Goal: Information Seeking & Learning: Learn about a topic

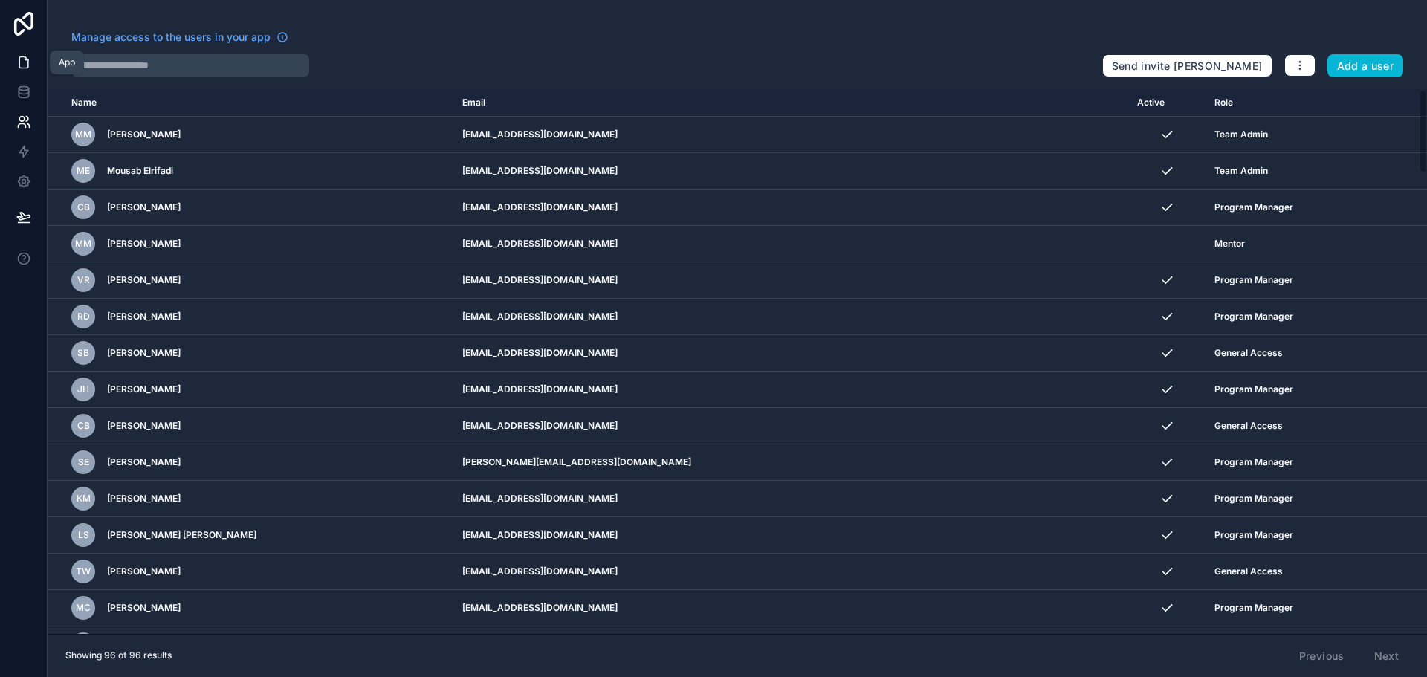
click at [27, 69] on icon at bounding box center [23, 62] width 15 height 15
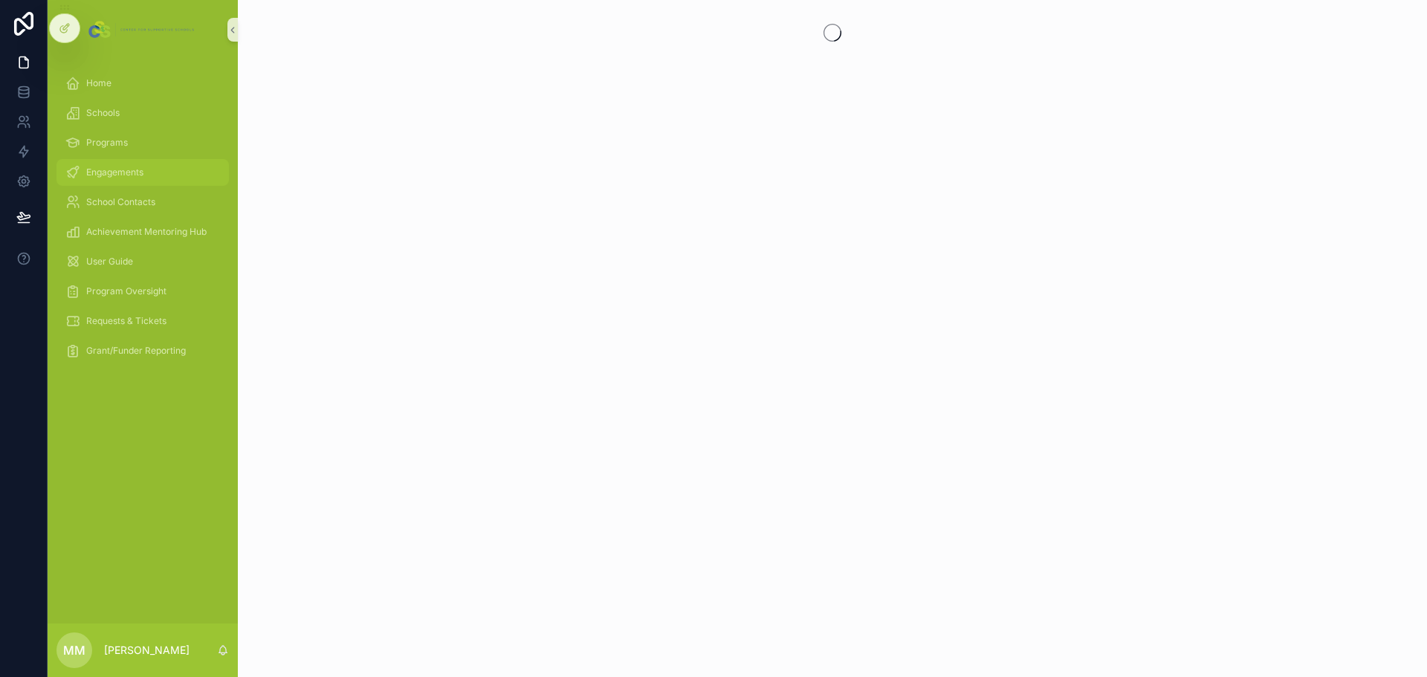
click at [122, 173] on span "Engagements" at bounding box center [114, 172] width 57 height 12
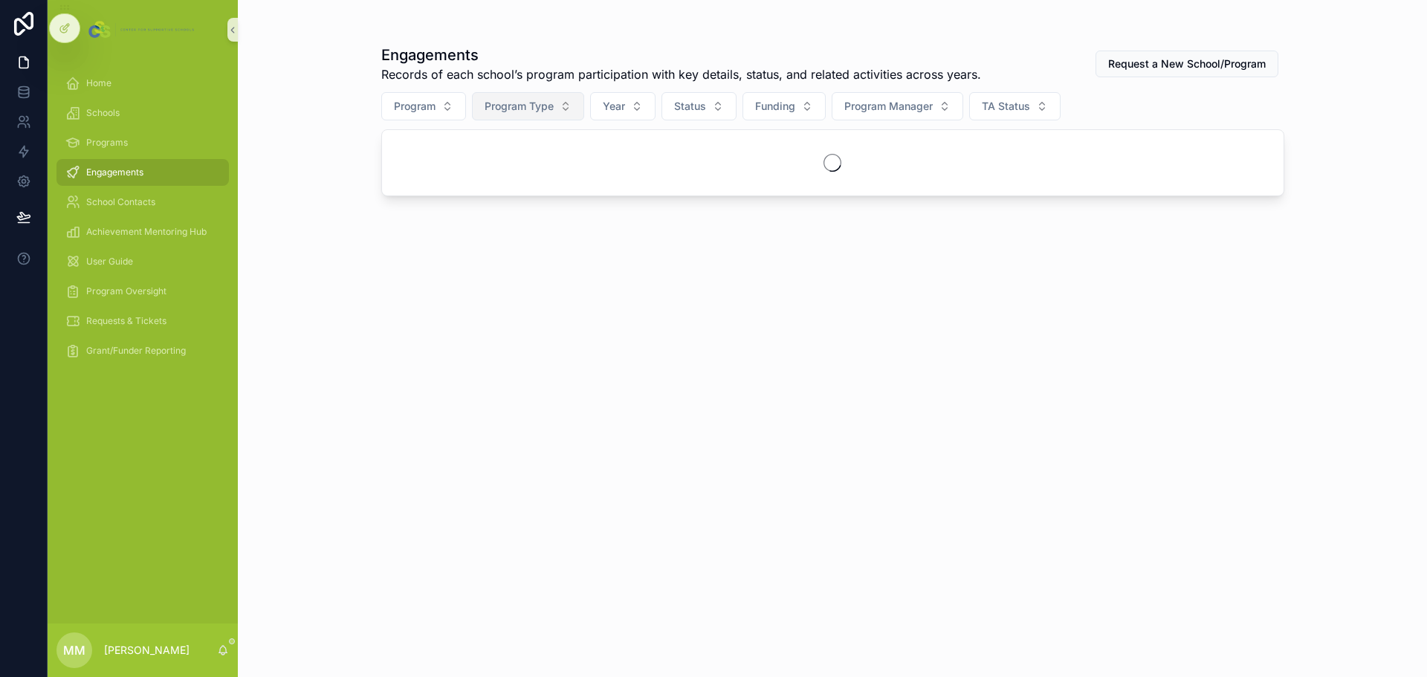
click at [548, 106] on span "Program Type" at bounding box center [518, 106] width 69 height 15
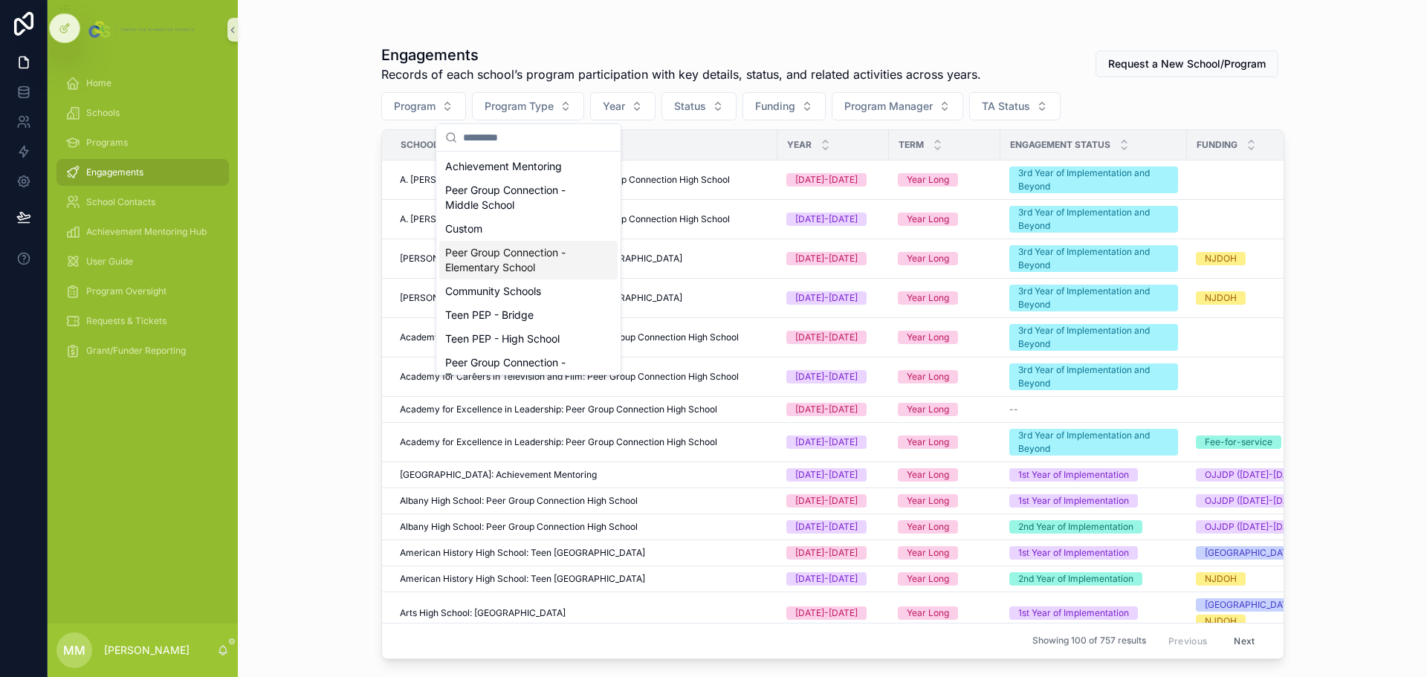
click at [542, 261] on div "Peer Group Connection - Elementary School" at bounding box center [528, 260] width 178 height 39
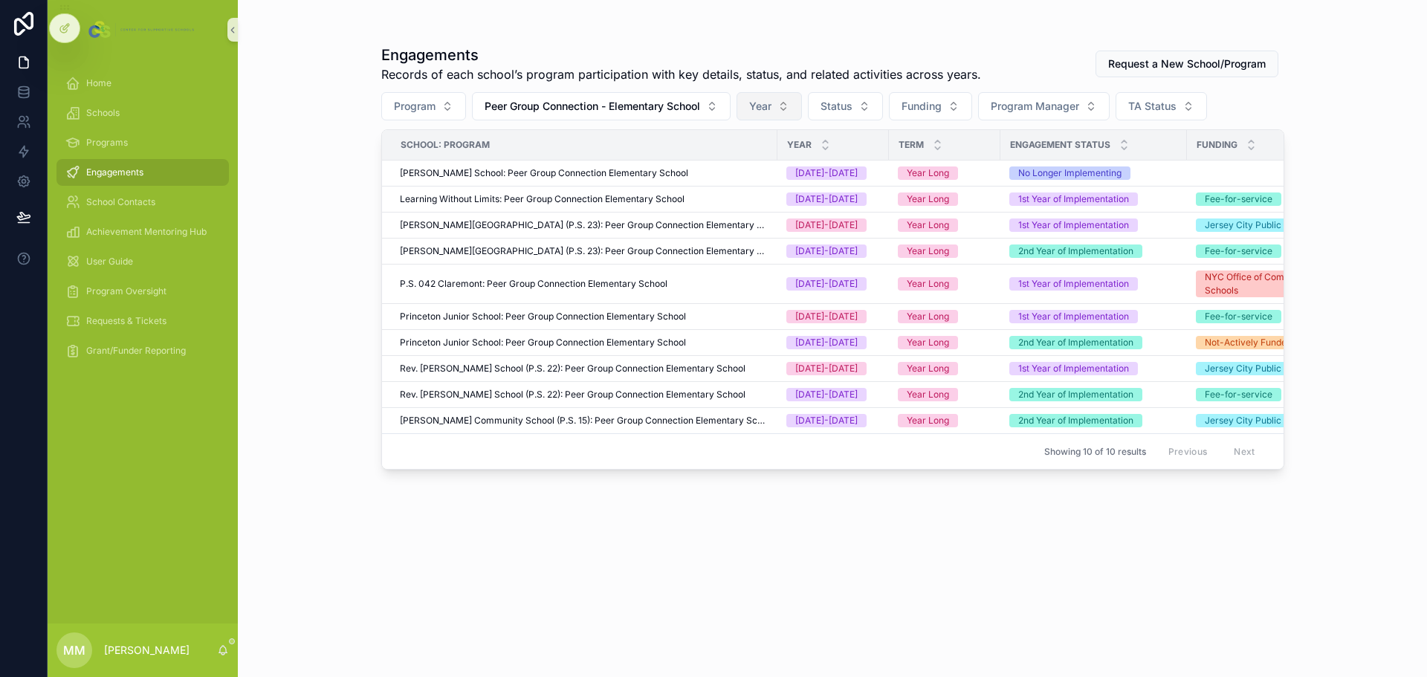
click at [793, 103] on button "Year" at bounding box center [768, 106] width 65 height 28
click at [760, 189] on div "[DATE]-[DATE]" at bounding box center [773, 190] width 178 height 24
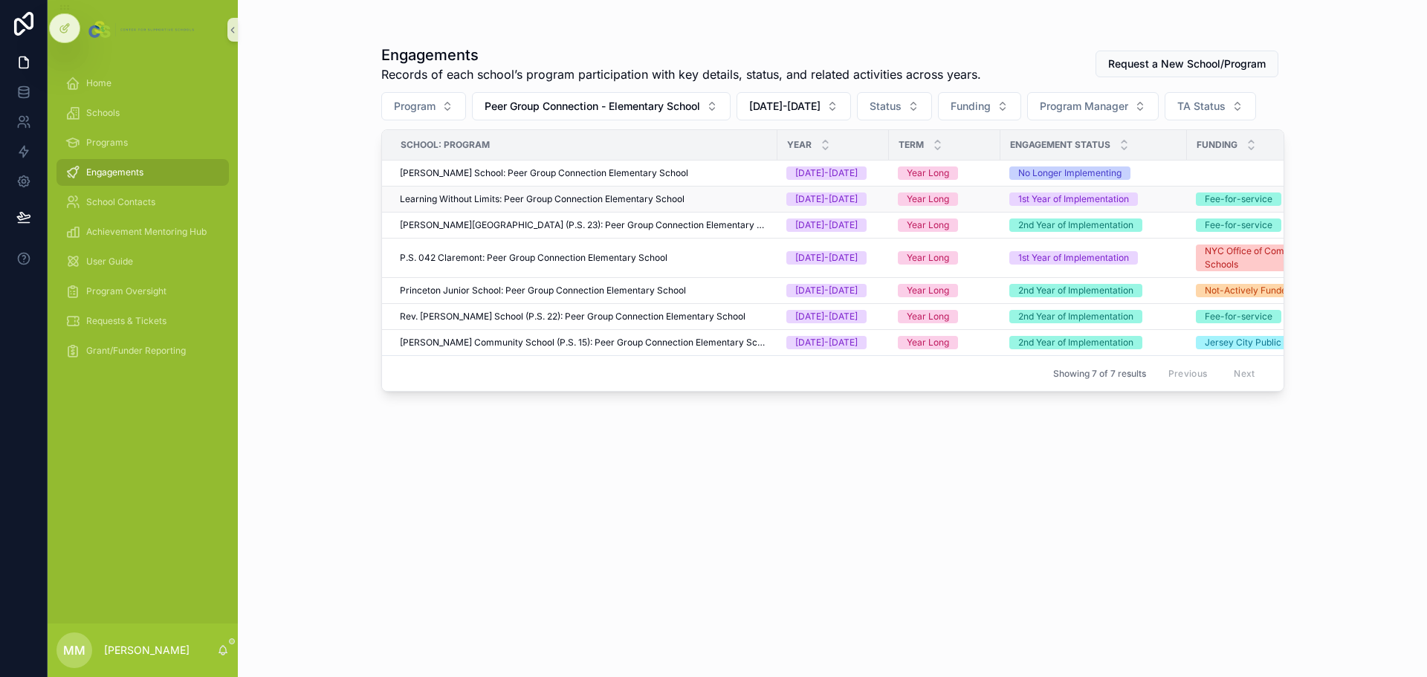
click at [586, 196] on span "Learning Without Limits: Peer Group Connection Elementary School" at bounding box center [542, 199] width 285 height 12
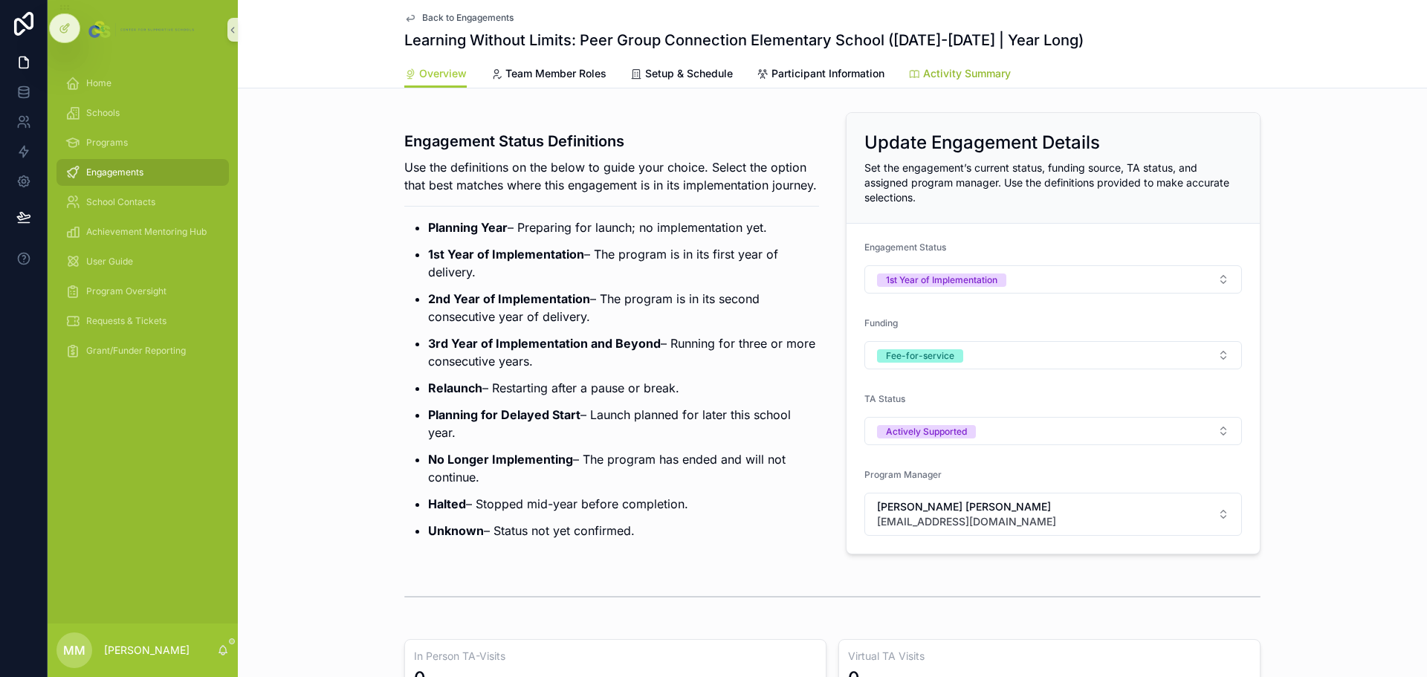
click at [938, 68] on span "Activity Summary" at bounding box center [967, 73] width 88 height 15
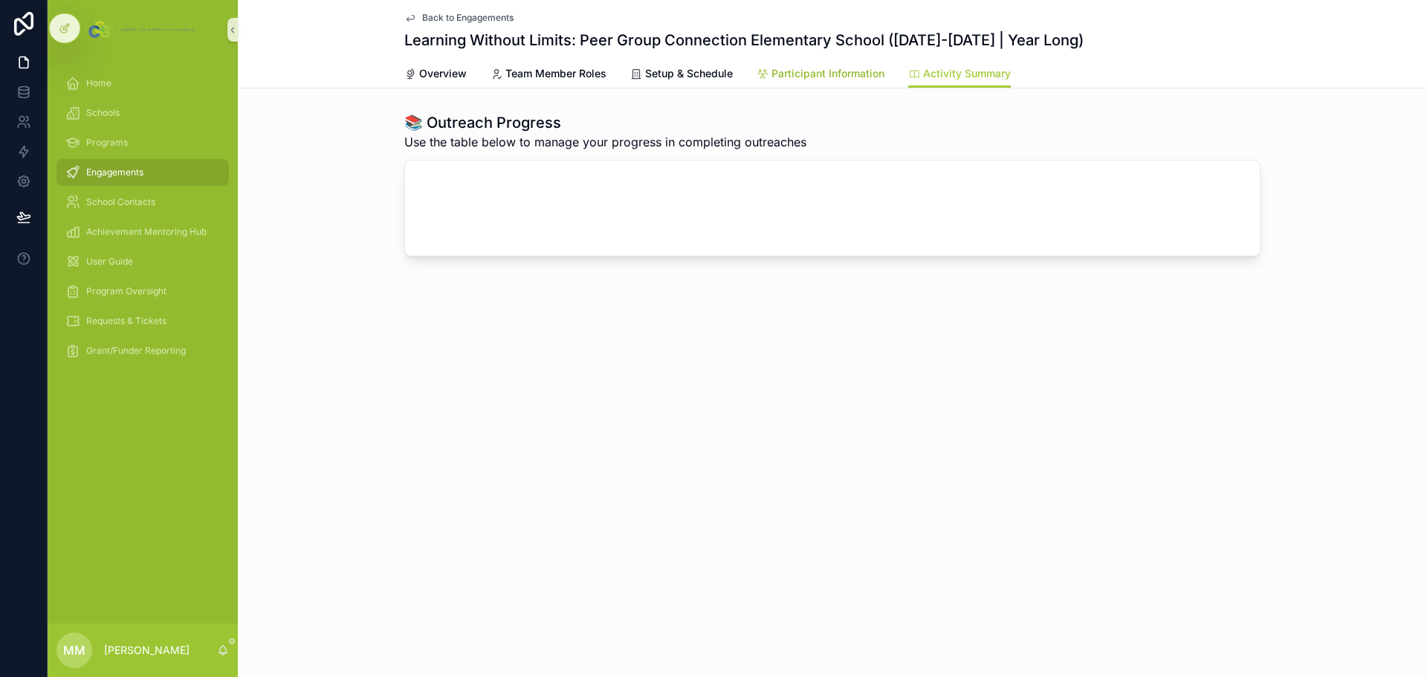
click at [817, 78] on span "Participant Information" at bounding box center [827, 73] width 113 height 15
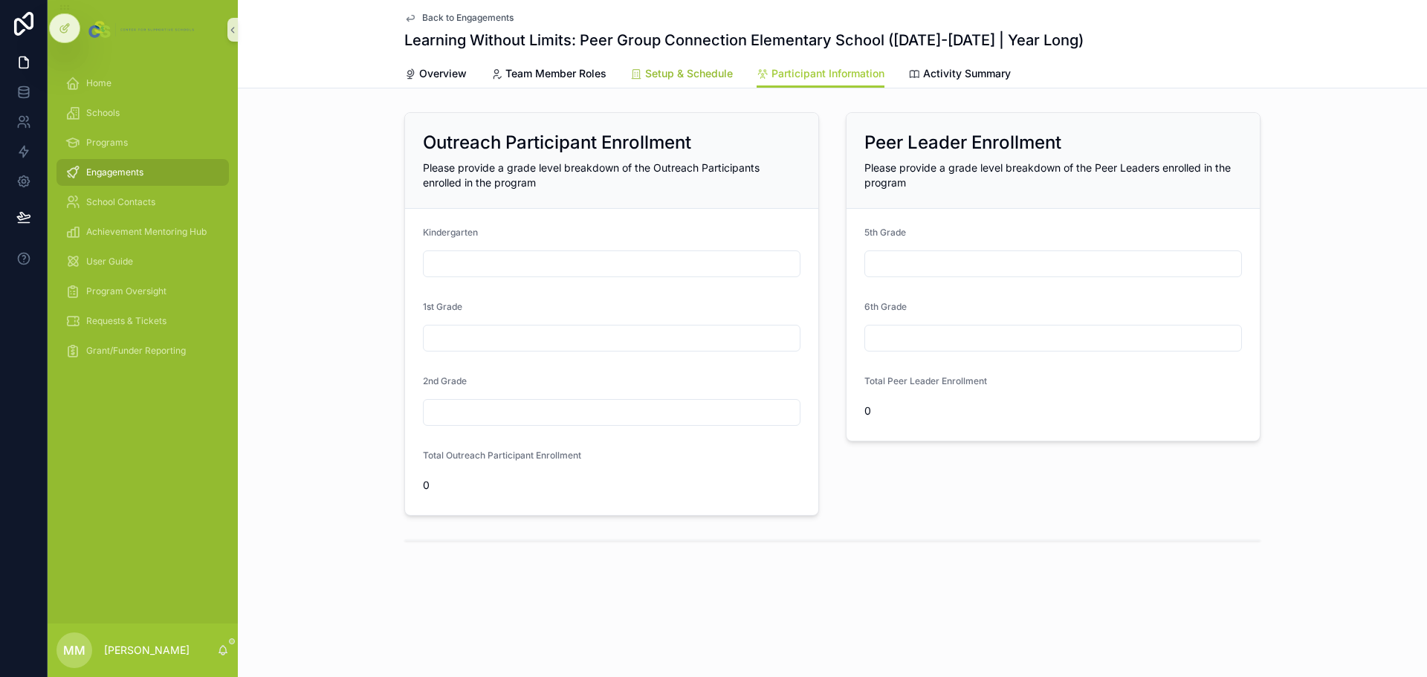
click at [694, 77] on span "Setup & Schedule" at bounding box center [689, 73] width 88 height 15
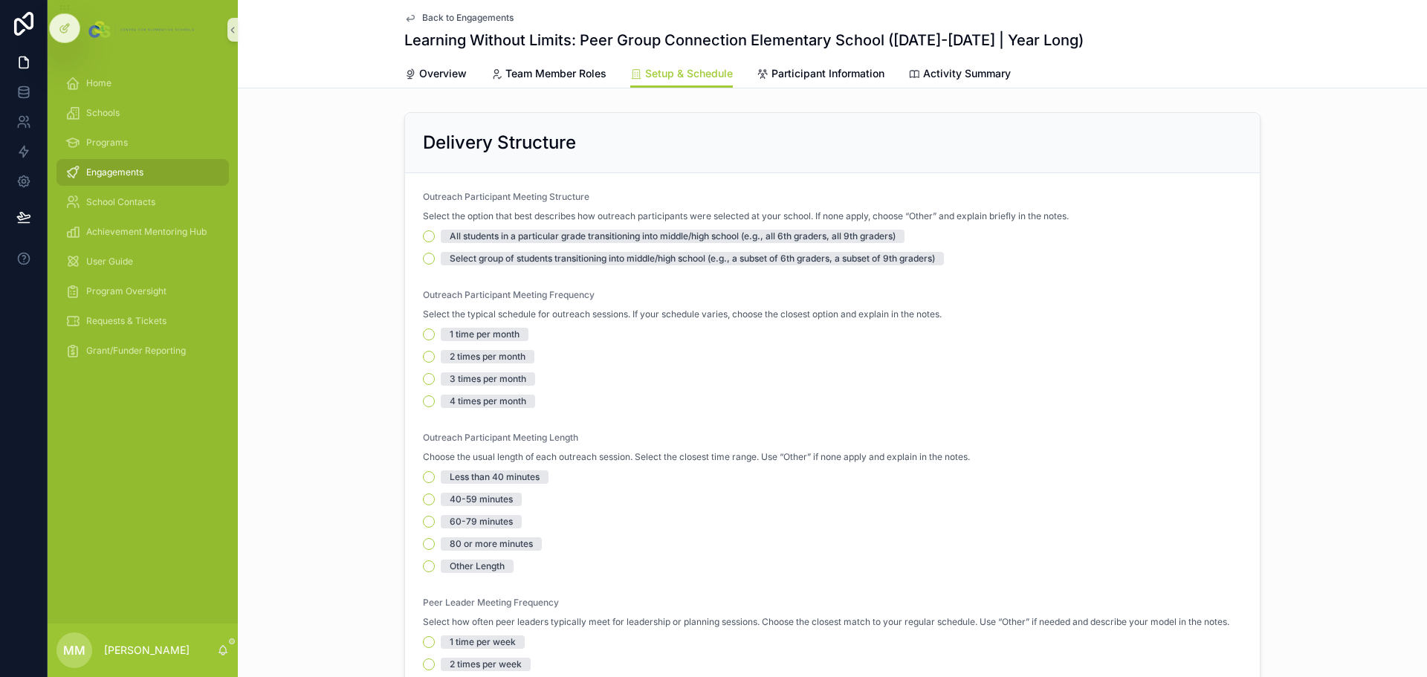
click at [458, 15] on span "Back to Engagements" at bounding box center [467, 18] width 91 height 12
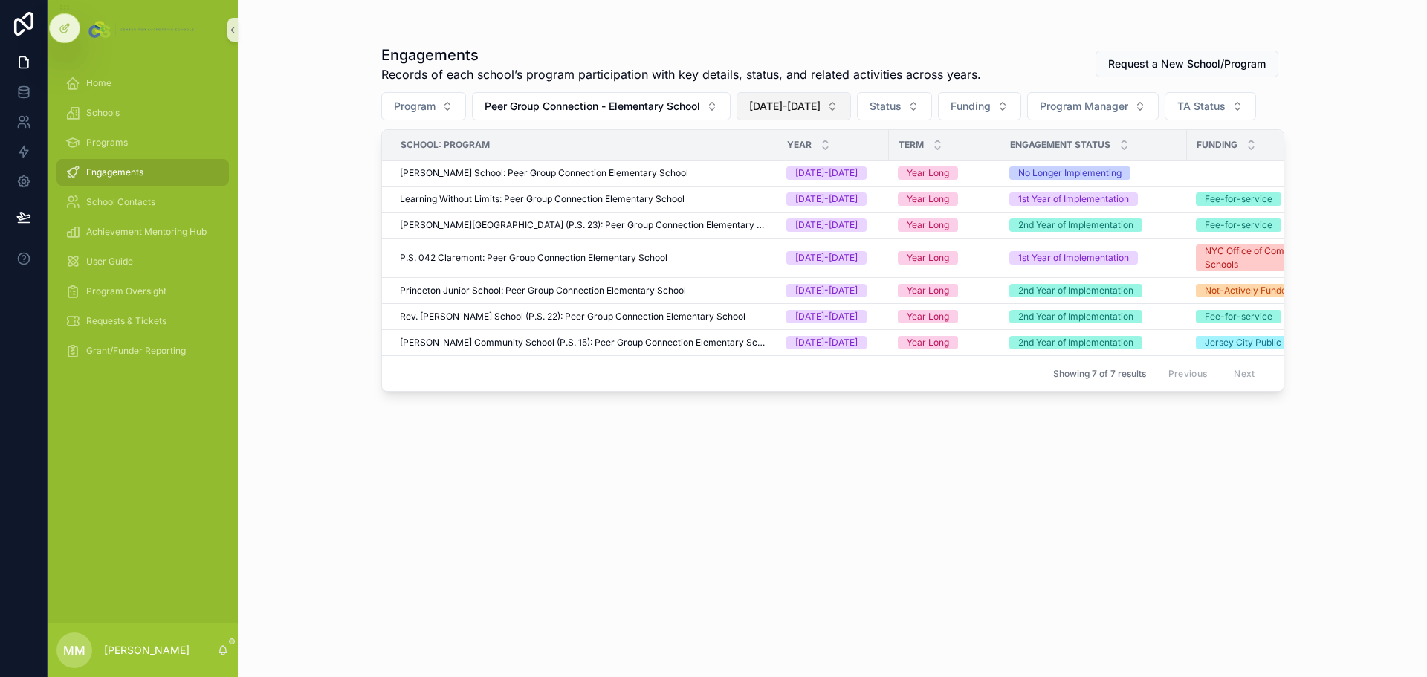
click at [799, 108] on span "[DATE]-[DATE]" at bounding box center [784, 106] width 71 height 15
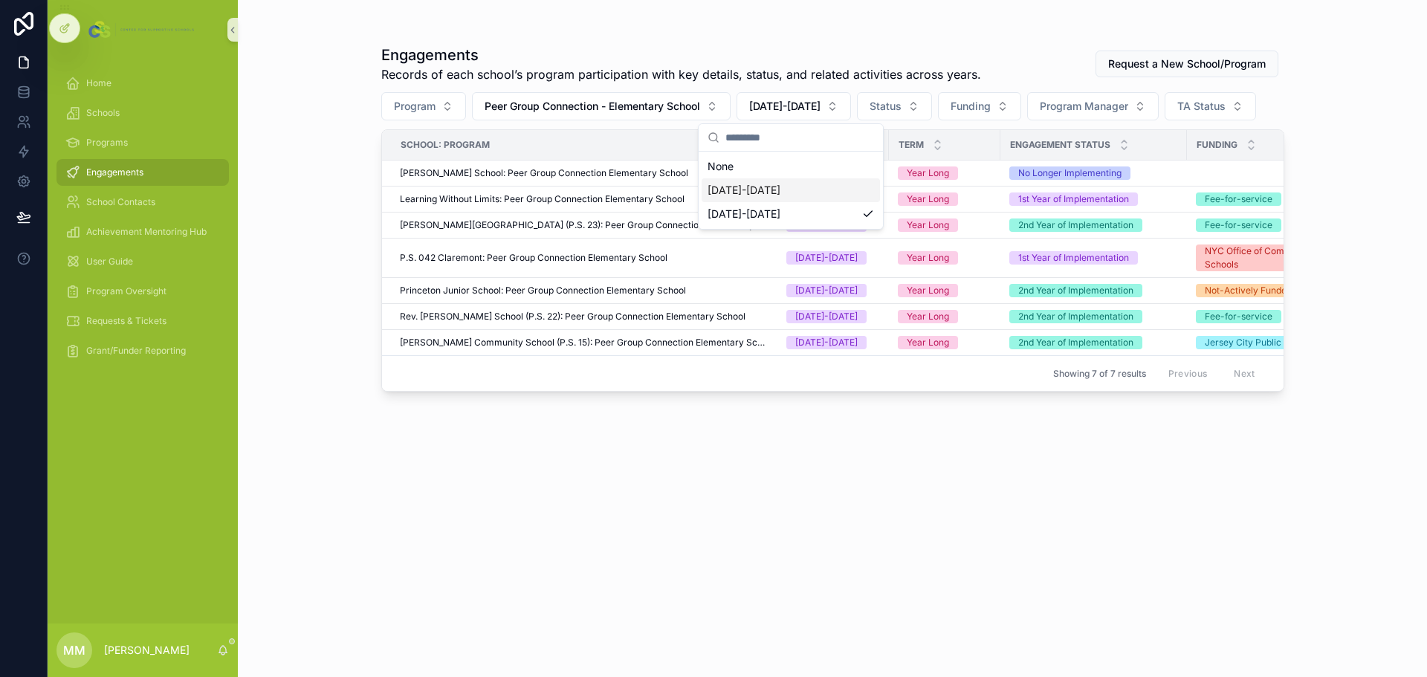
click at [791, 187] on div "[DATE]-[DATE]" at bounding box center [790, 190] width 178 height 24
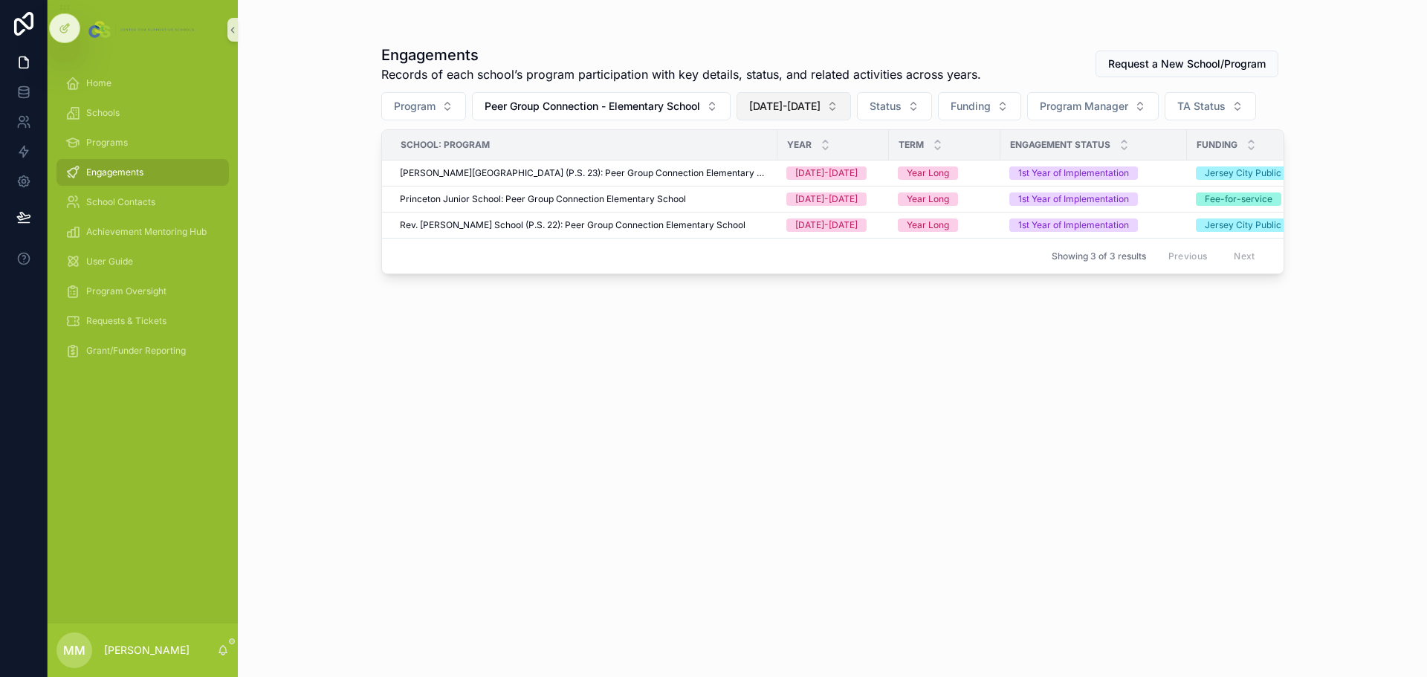
click at [807, 109] on span "[DATE]-[DATE]" at bounding box center [784, 106] width 71 height 15
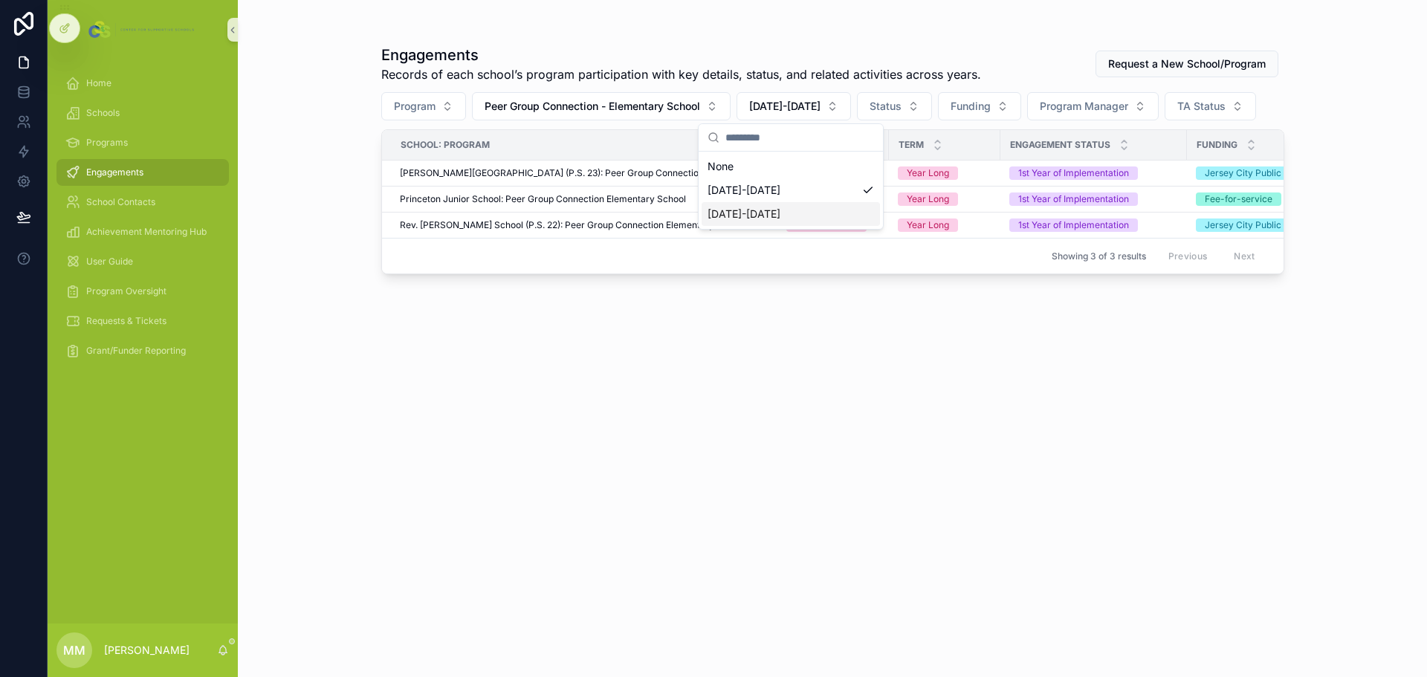
click at [667, 383] on div "Engagements Records of each school’s program participation with key details, st…" at bounding box center [832, 347] width 903 height 623
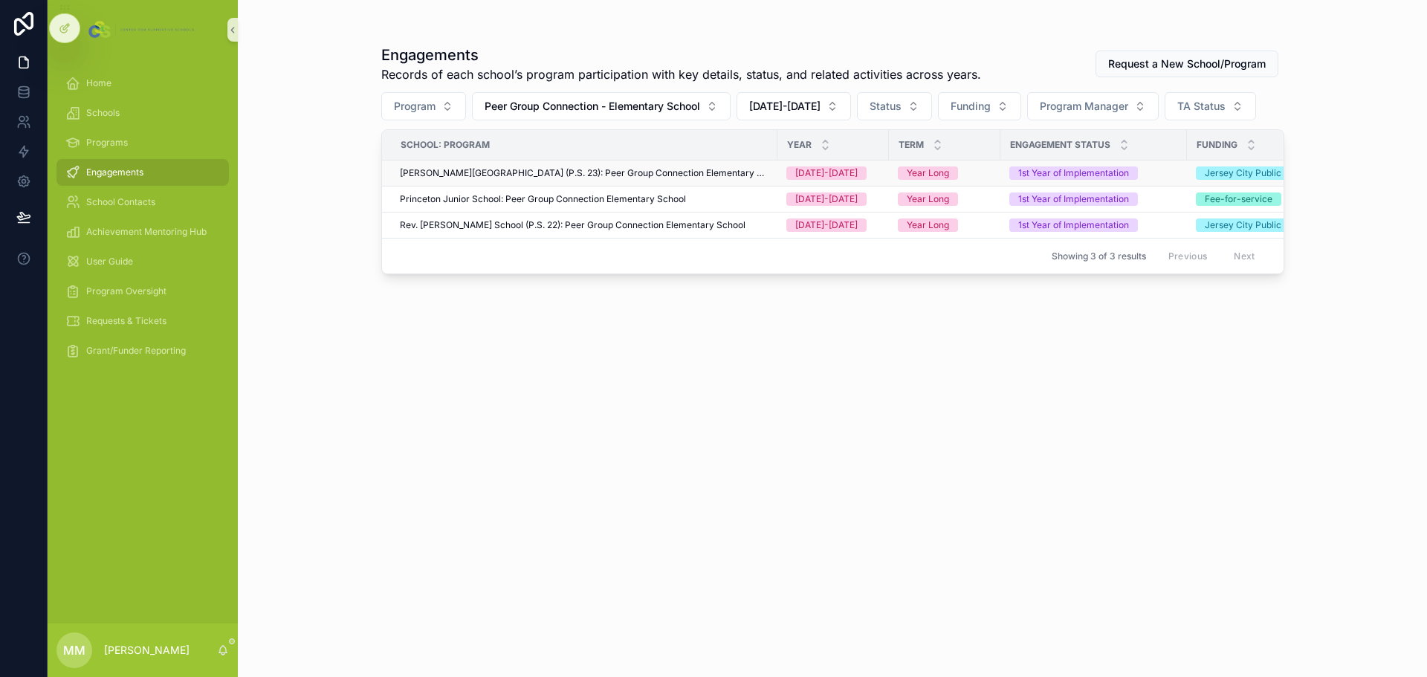
click at [633, 170] on span "[PERSON_NAME][GEOGRAPHIC_DATA] (P.S. 23): Peer Group Connection Elementary Scho…" at bounding box center [584, 173] width 369 height 12
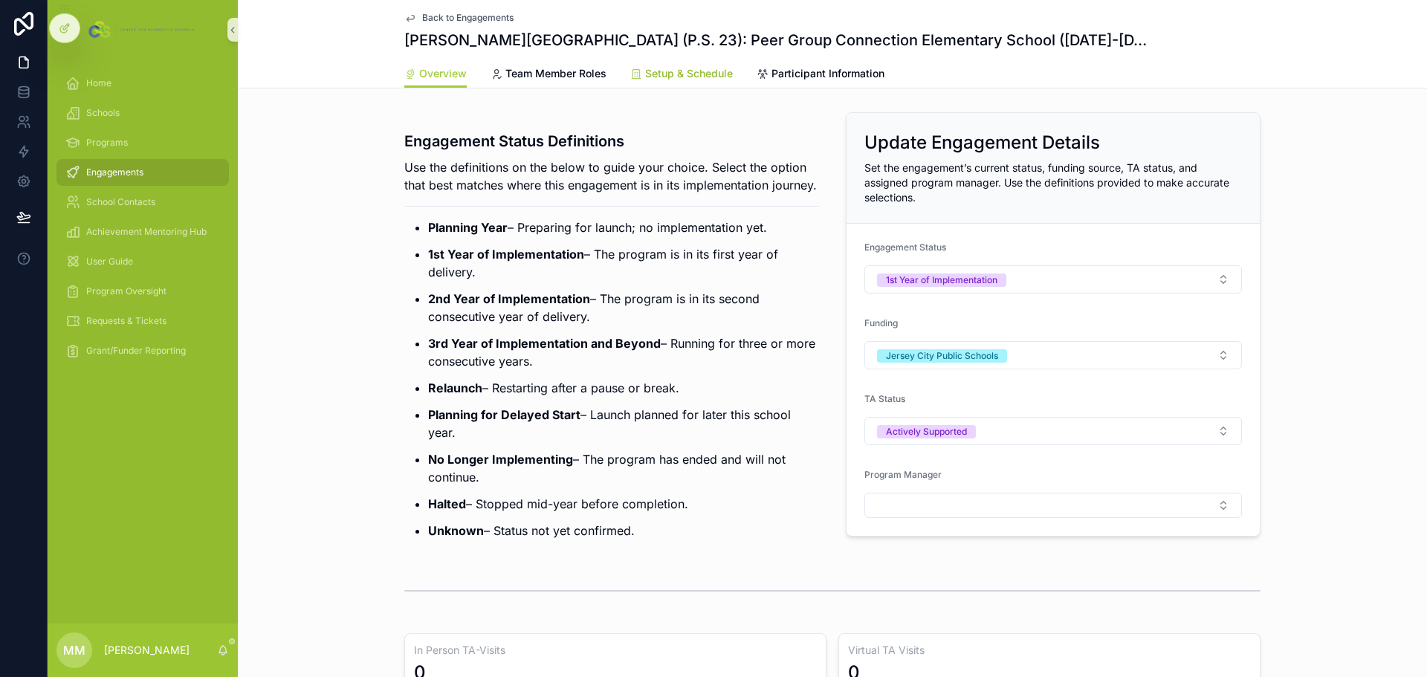
click at [669, 83] on link "Setup & Schedule" at bounding box center [681, 75] width 103 height 30
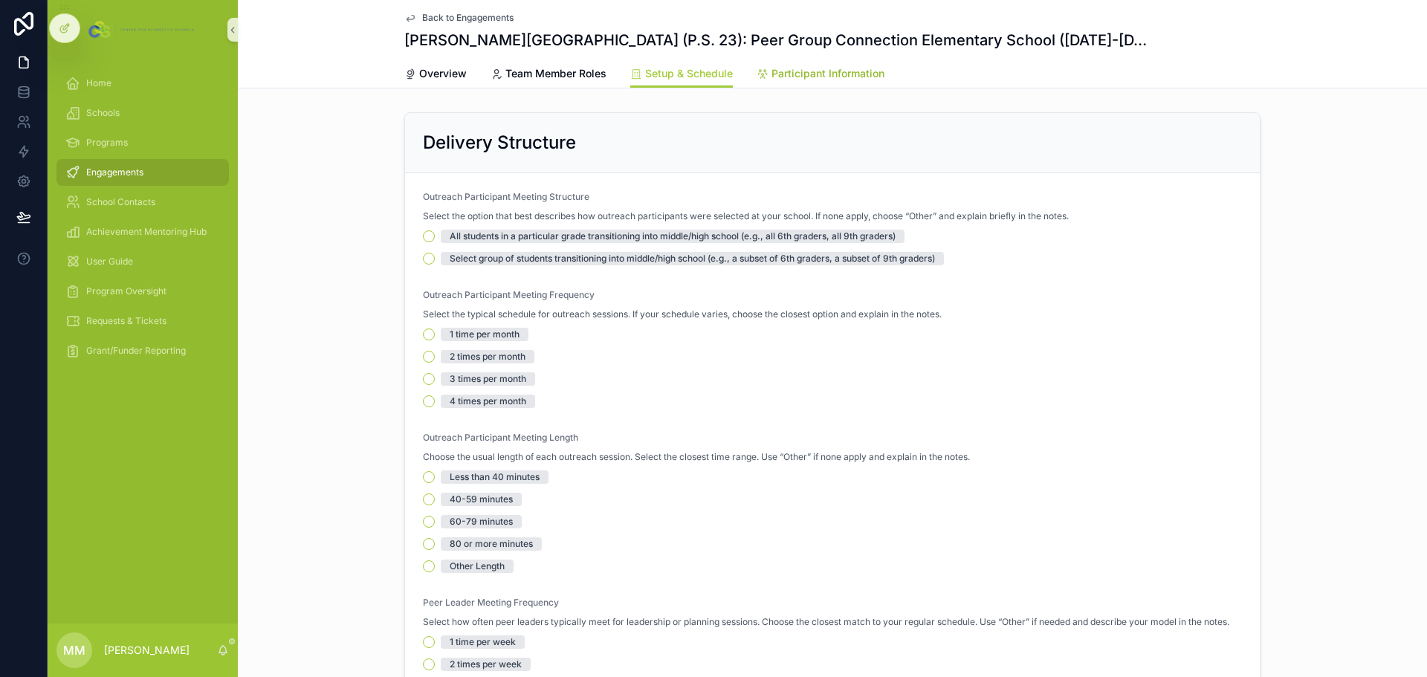
click at [819, 74] on span "Participant Information" at bounding box center [827, 73] width 113 height 15
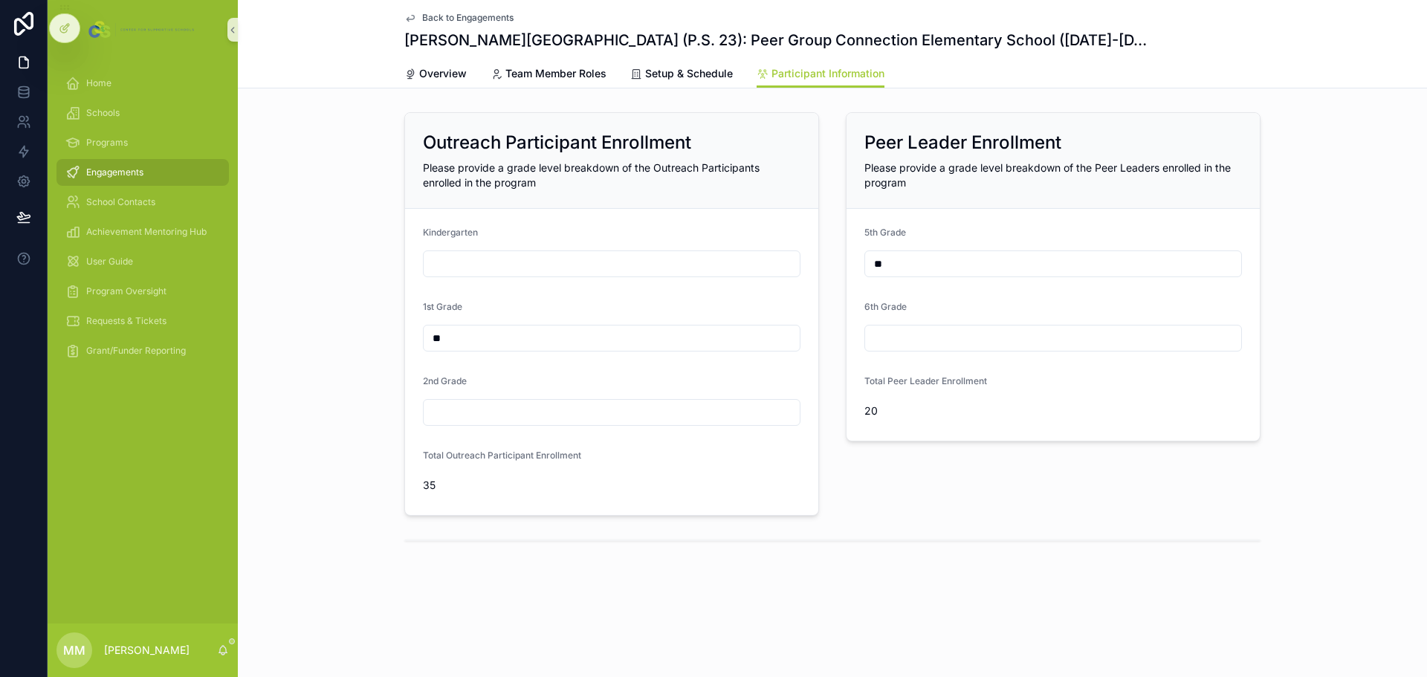
click at [447, 13] on span "Back to Engagements" at bounding box center [467, 18] width 91 height 12
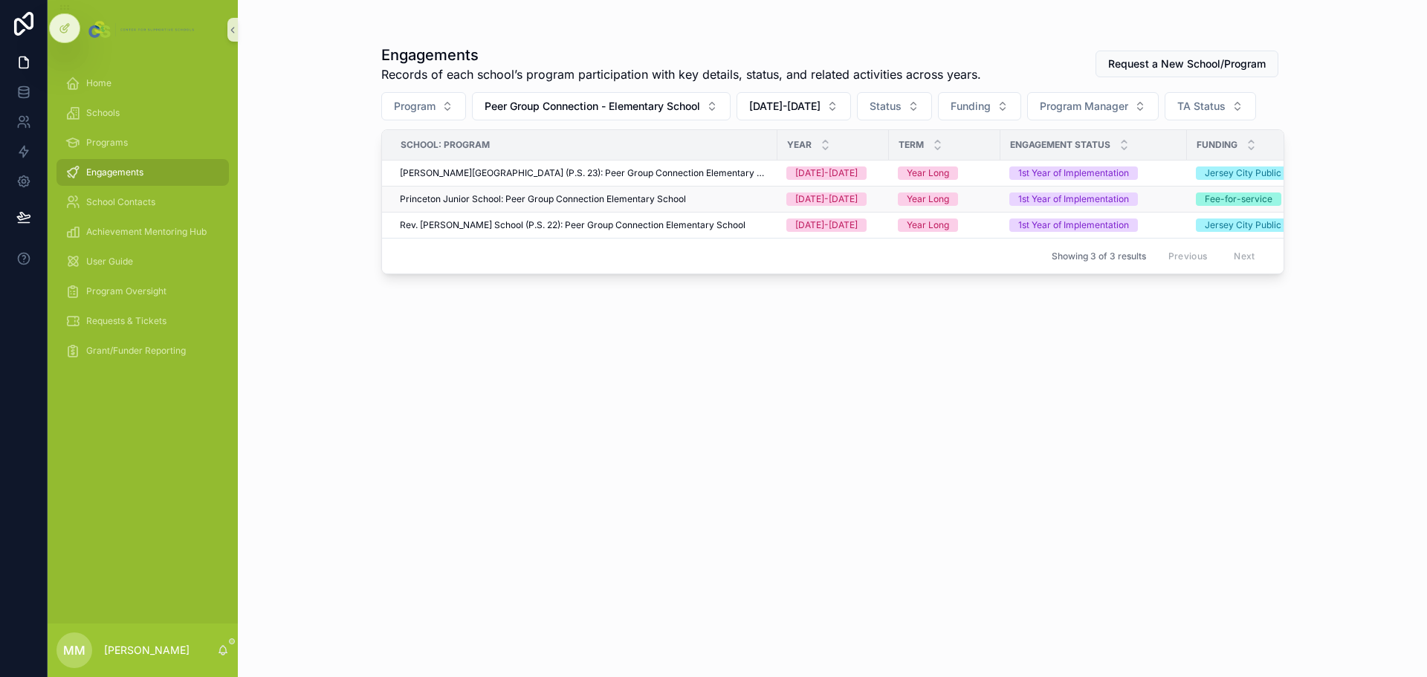
click at [589, 201] on span "Princeton Junior School: Peer Group Connection Elementary School" at bounding box center [543, 199] width 286 height 12
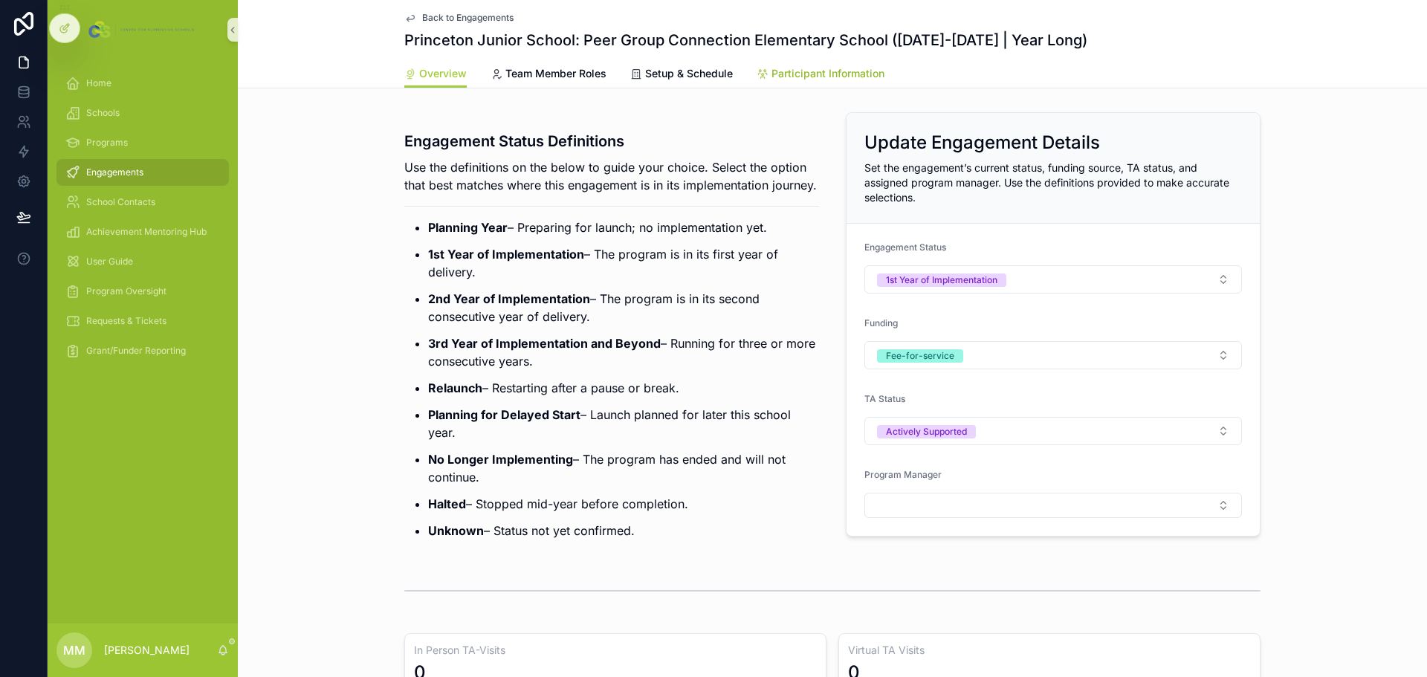
click at [783, 71] on span "Participant Information" at bounding box center [827, 73] width 113 height 15
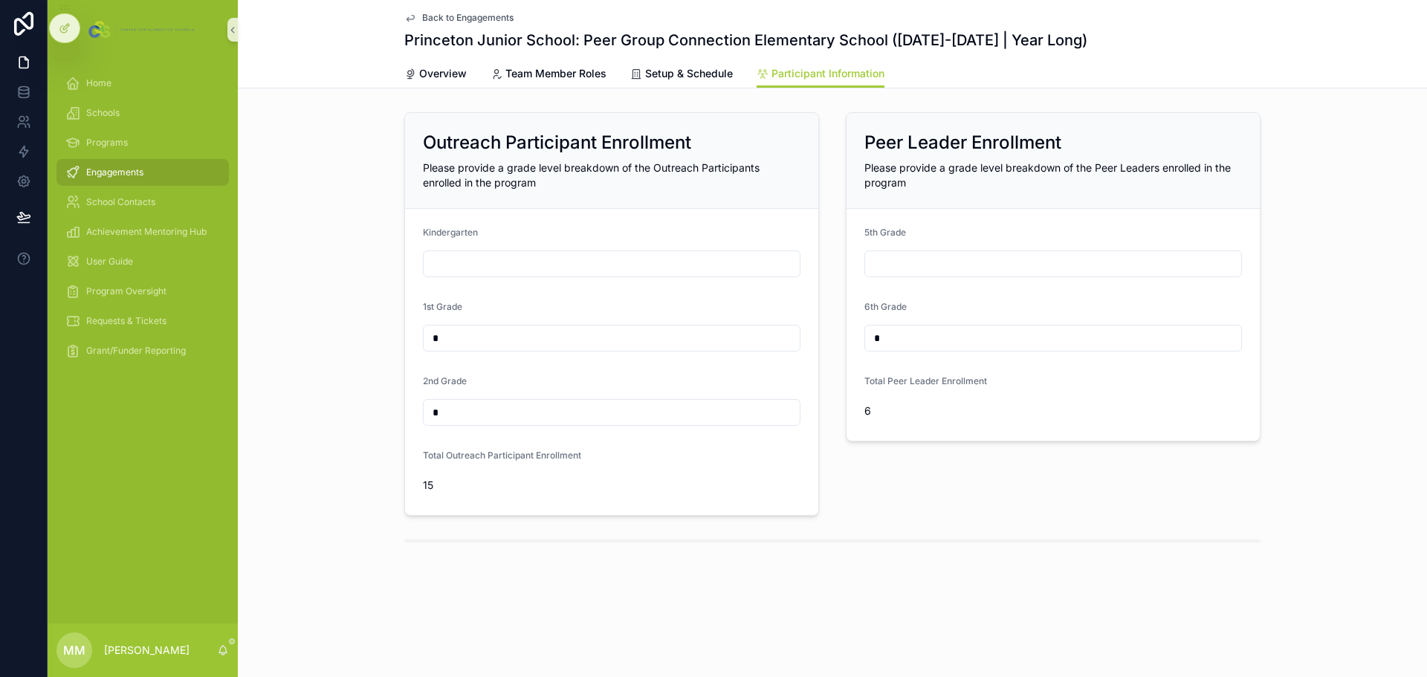
click at [466, 23] on span "Back to Engagements" at bounding box center [467, 18] width 91 height 12
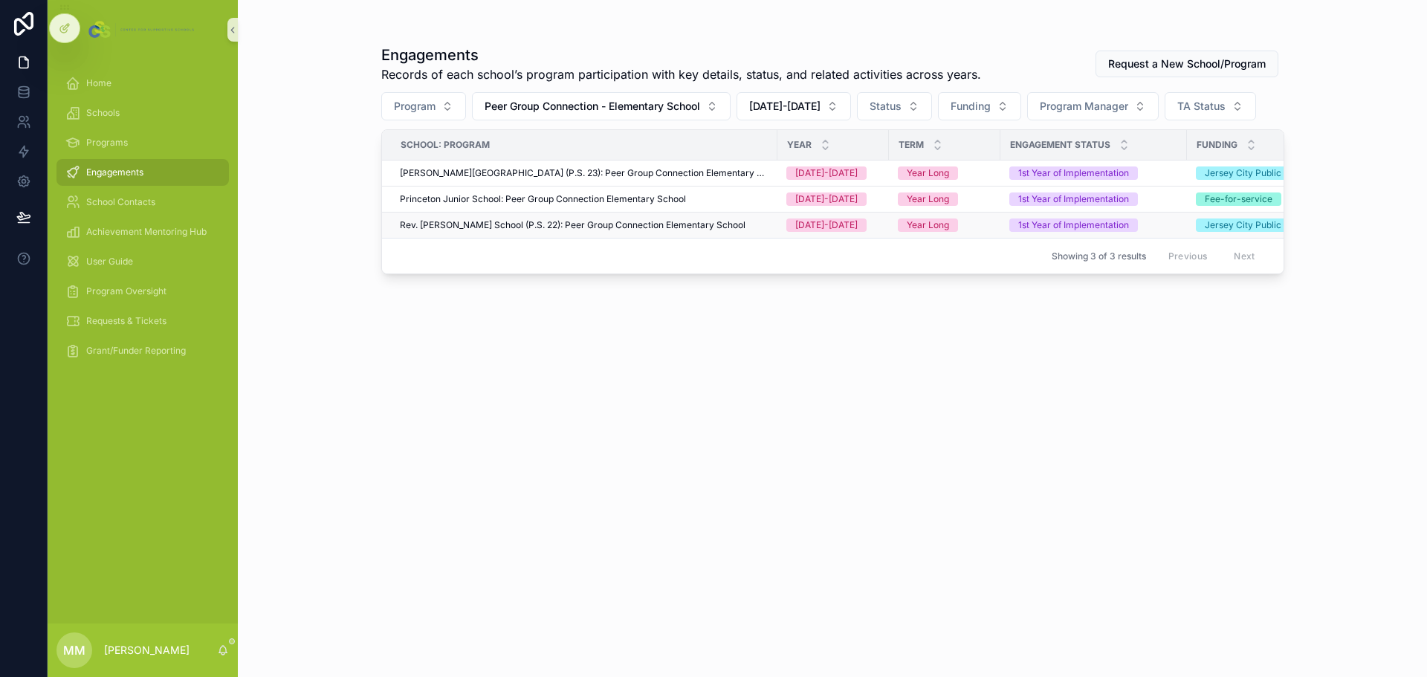
click at [472, 227] on span "Rev. [PERSON_NAME] School (P.S. 22): Peer Group Connection Elementary School" at bounding box center [573, 225] width 346 height 12
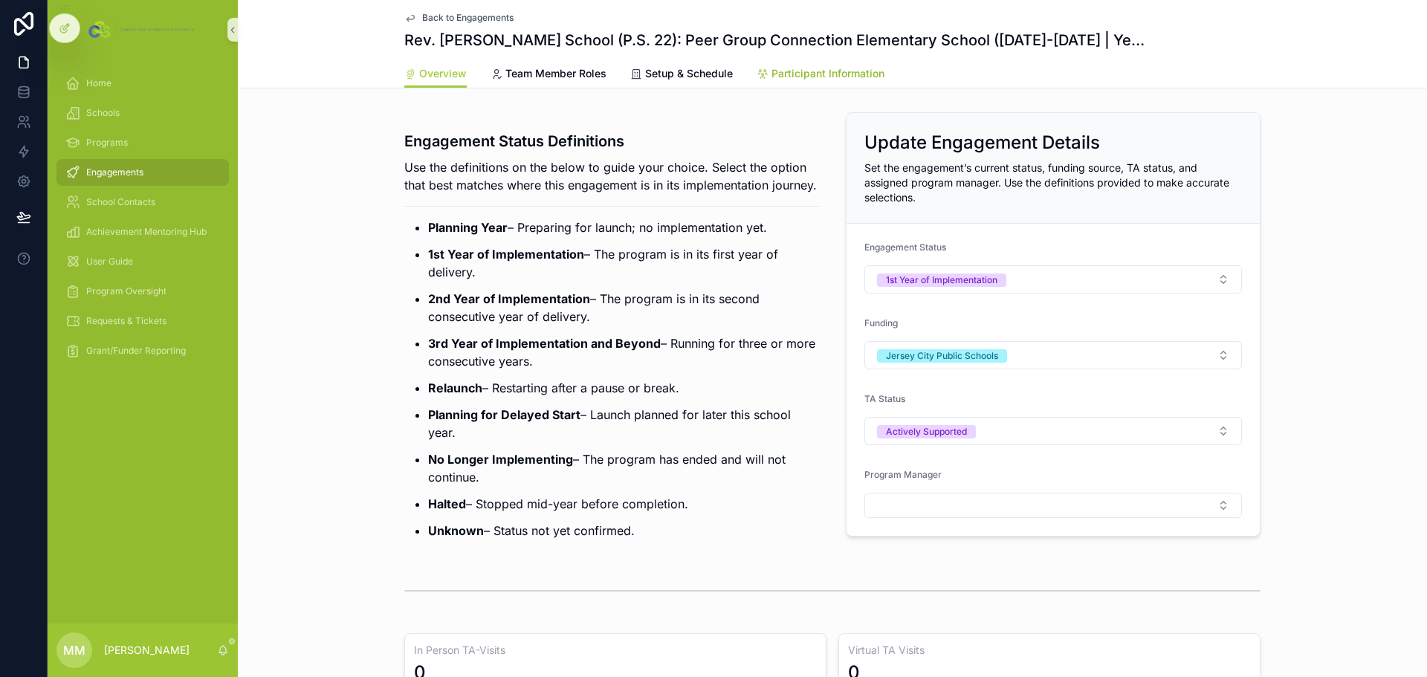
click at [866, 79] on span "Participant Information" at bounding box center [827, 73] width 113 height 15
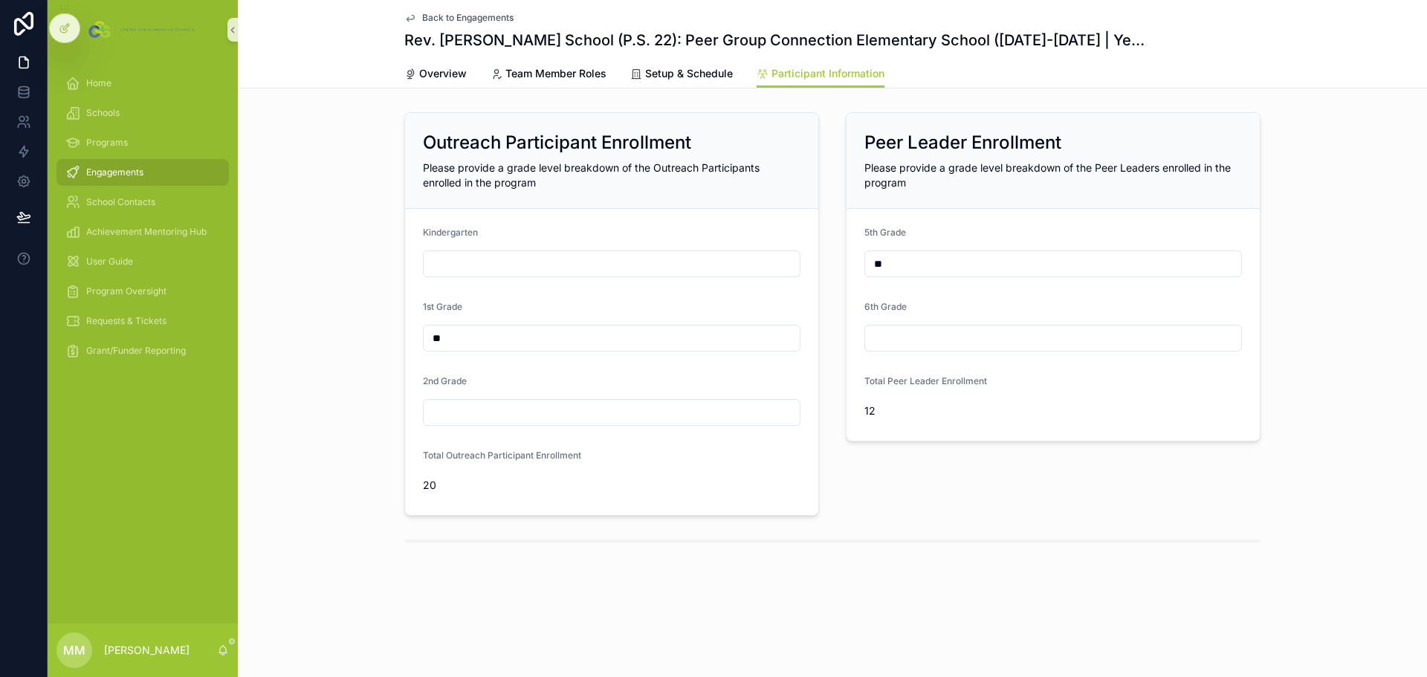
click at [457, 18] on span "Back to Engagements" at bounding box center [467, 18] width 91 height 12
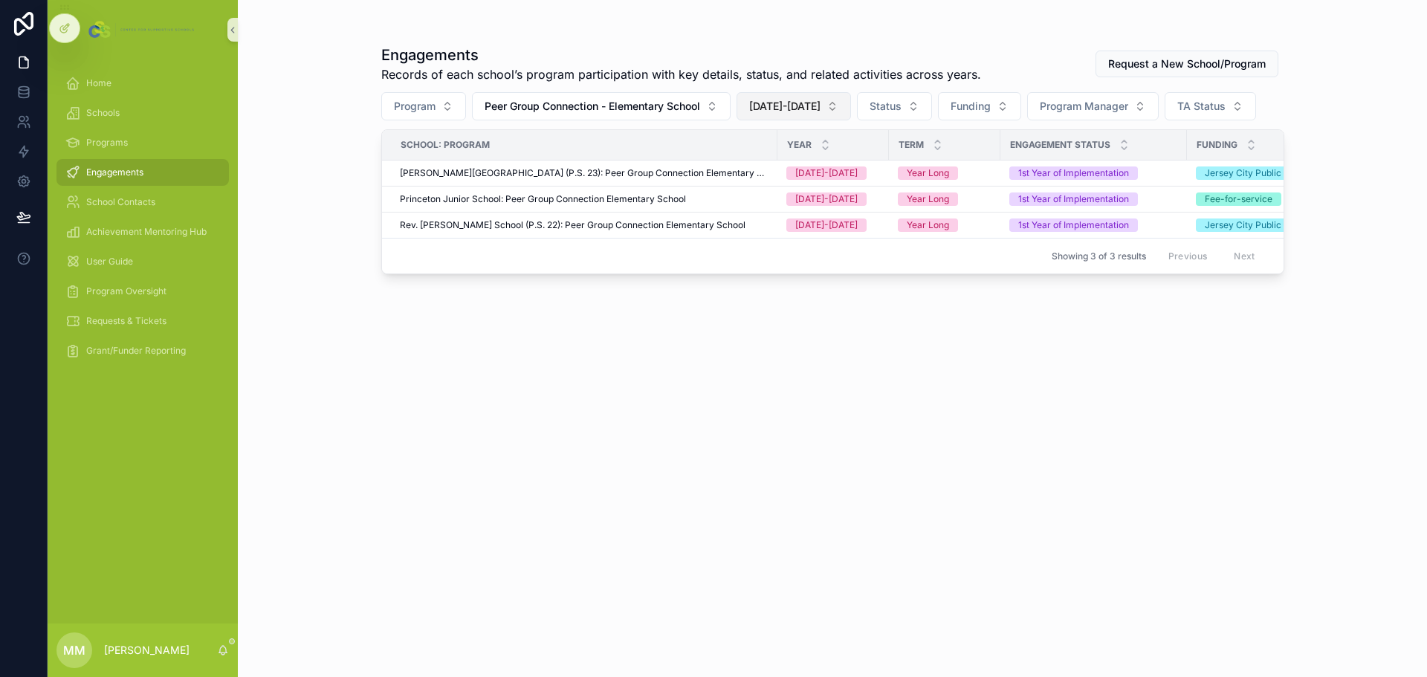
click at [782, 108] on span "[DATE]-[DATE]" at bounding box center [784, 106] width 71 height 15
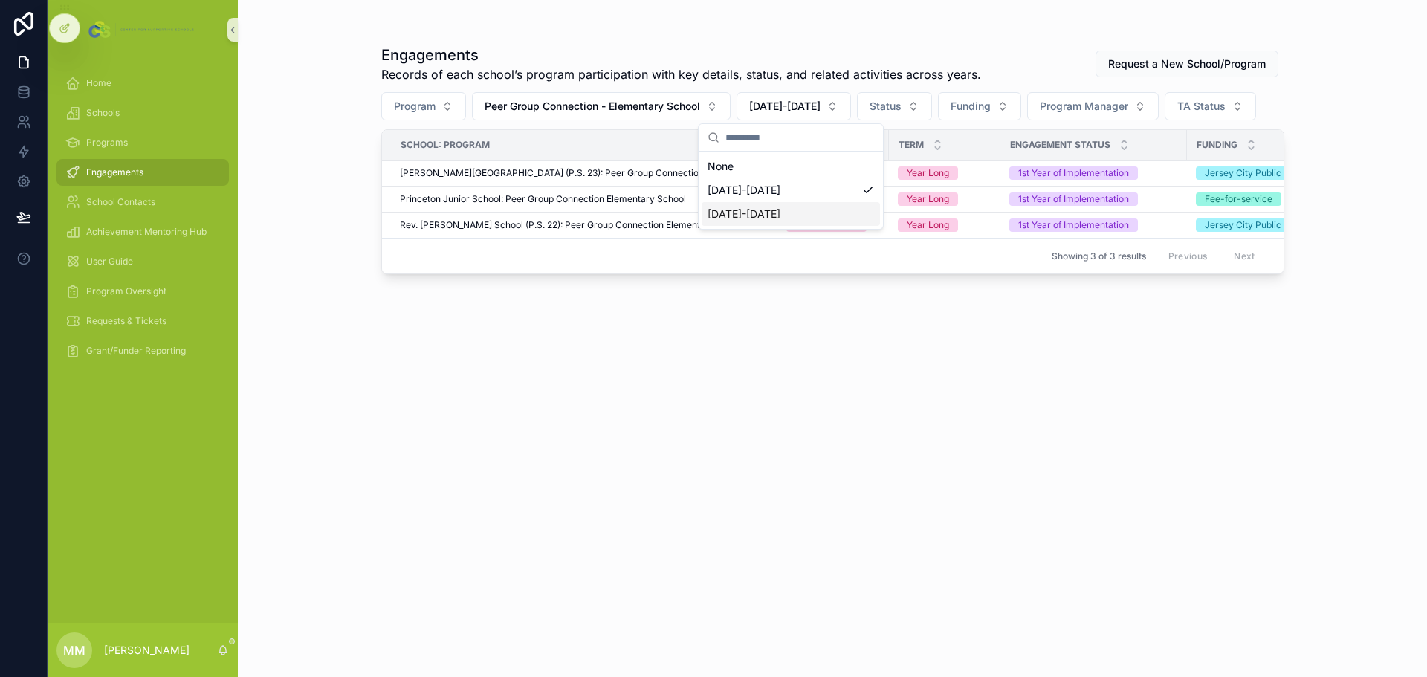
click at [774, 207] on div "[DATE]-[DATE]" at bounding box center [790, 214] width 178 height 24
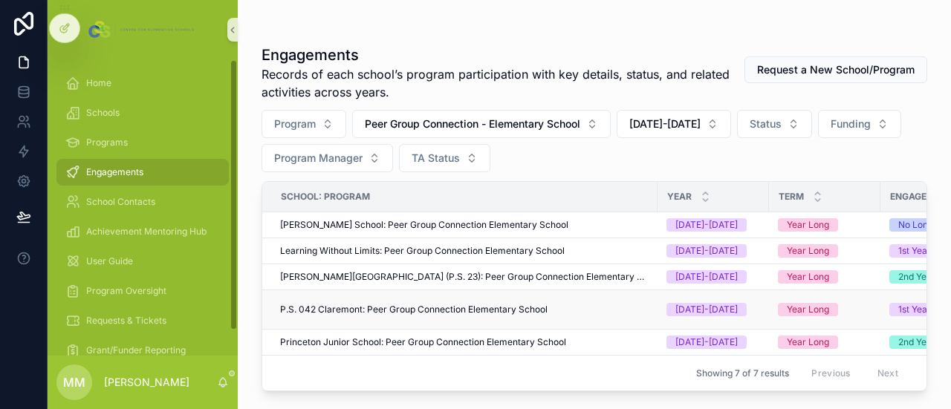
scroll to position [59, 0]
